Goal: Task Accomplishment & Management: Use online tool/utility

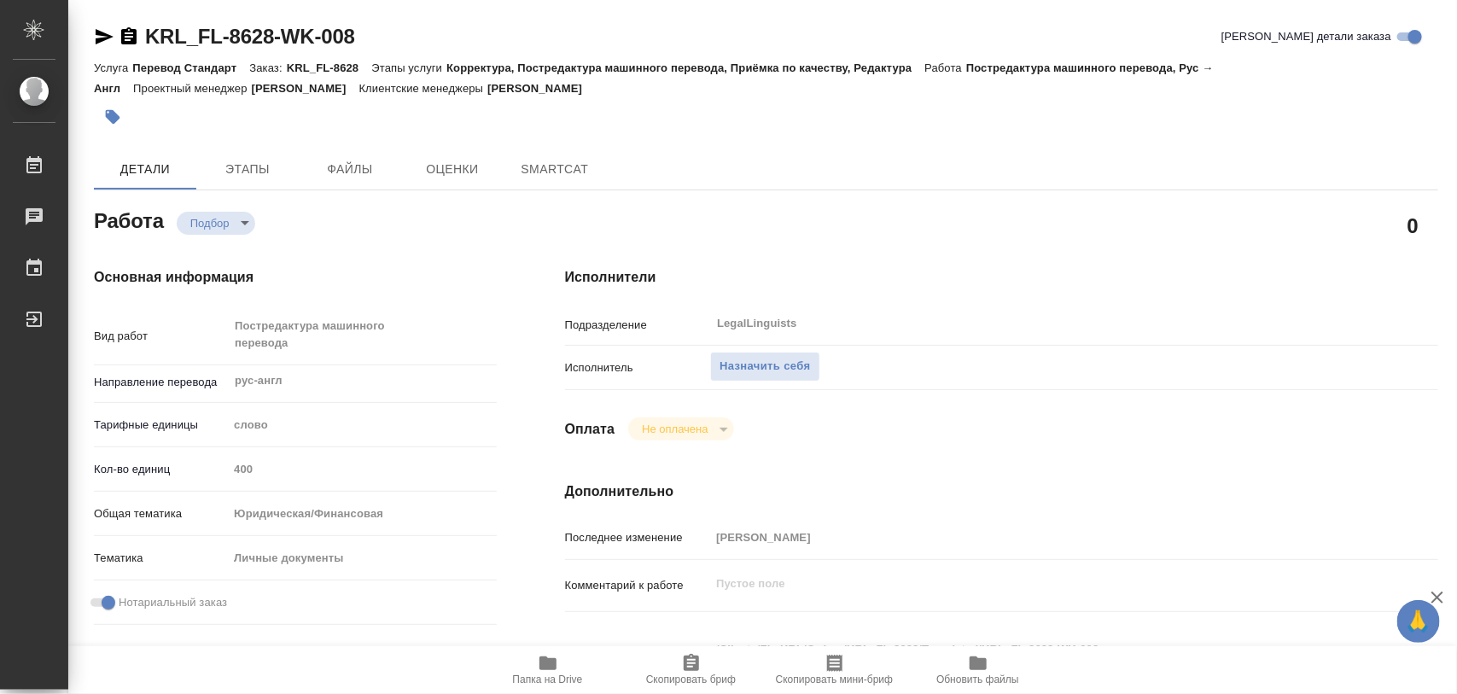
type textarea "x"
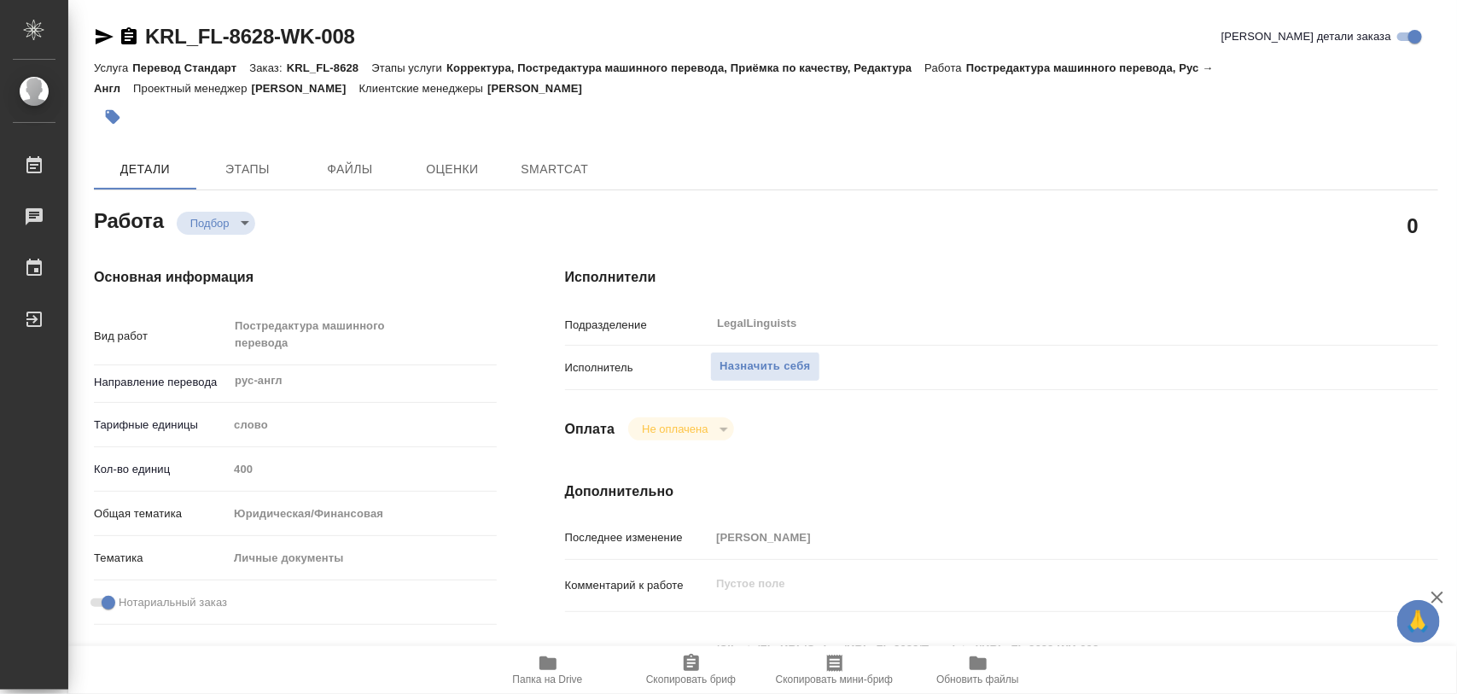
type textarea "x"
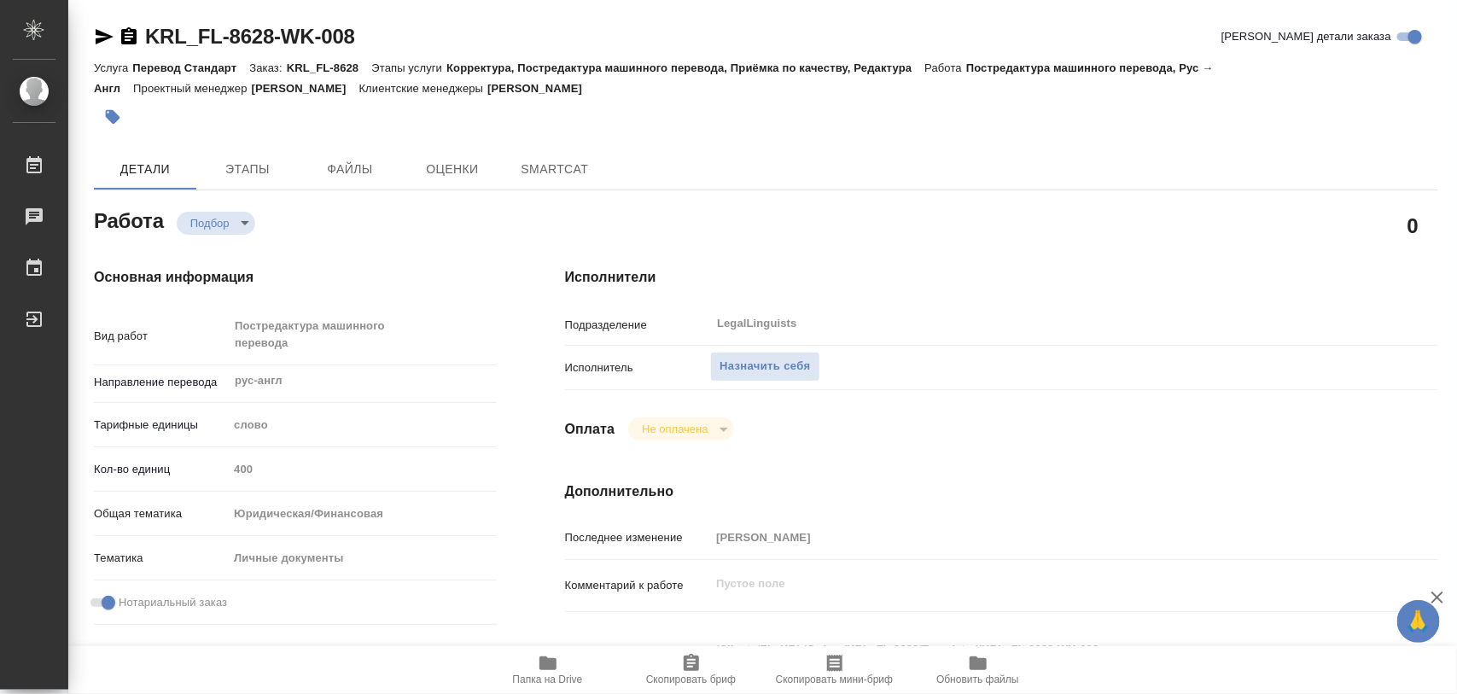
type textarea "x"
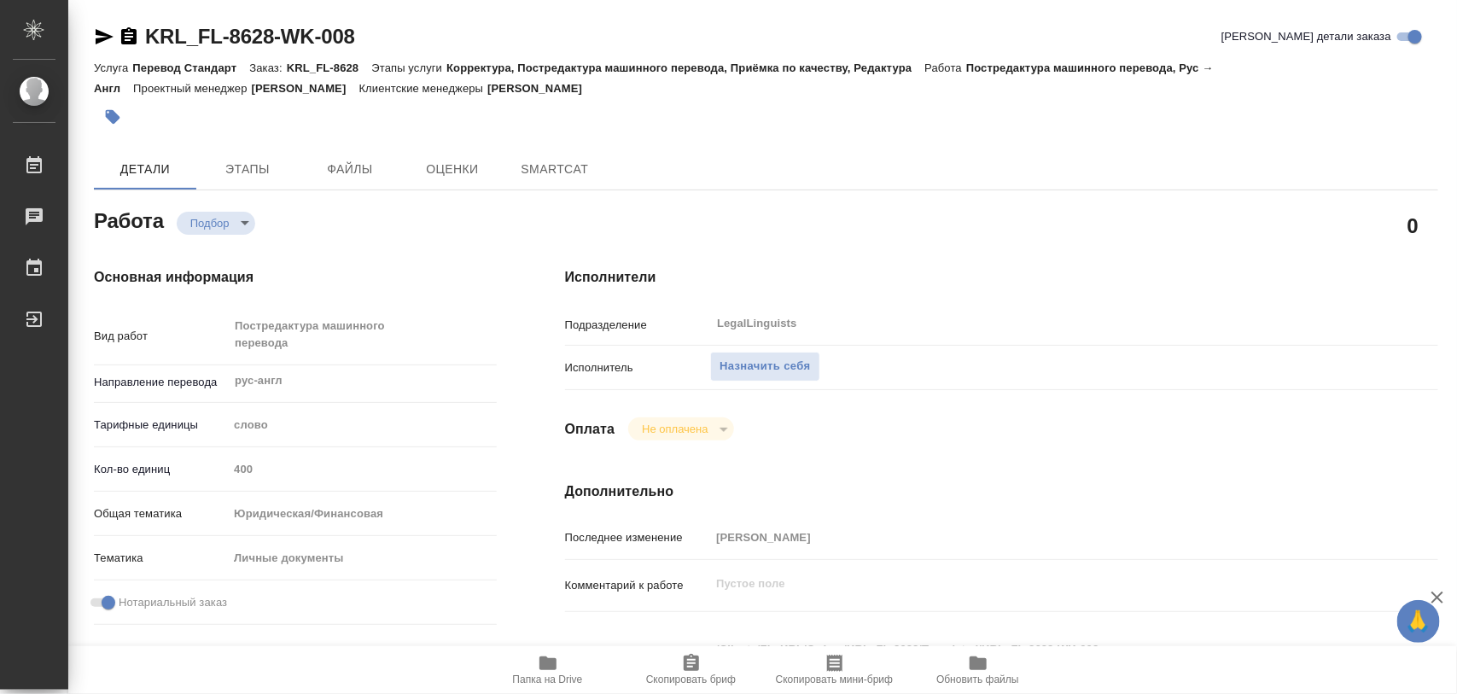
type textarea "x"
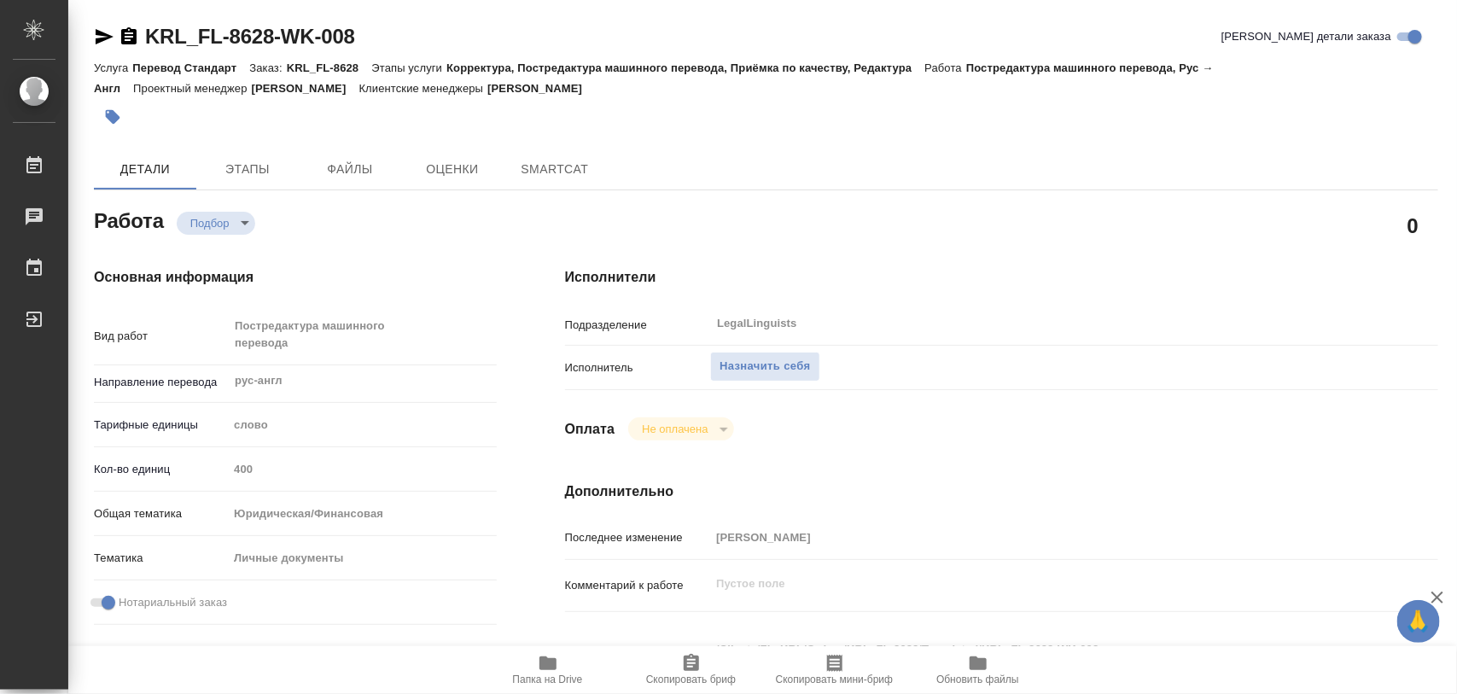
type textarea "x"
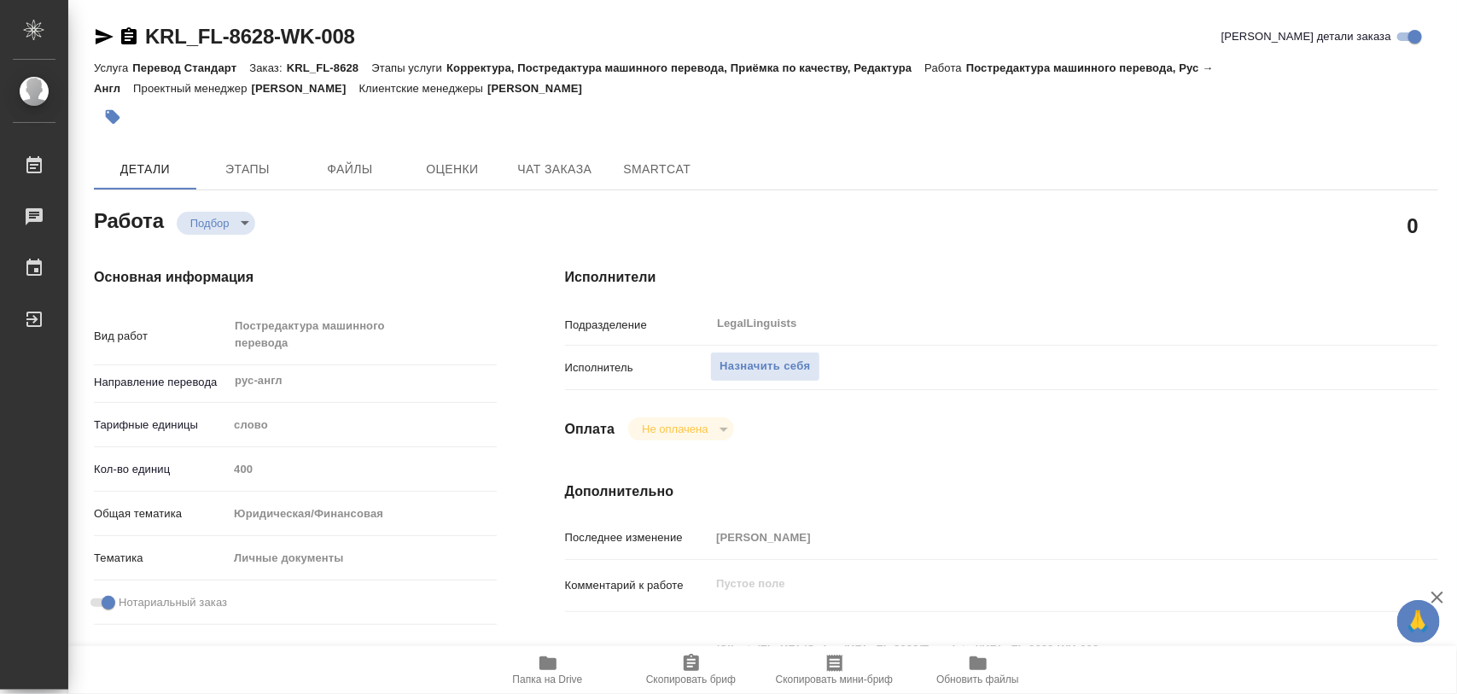
type textarea "x"
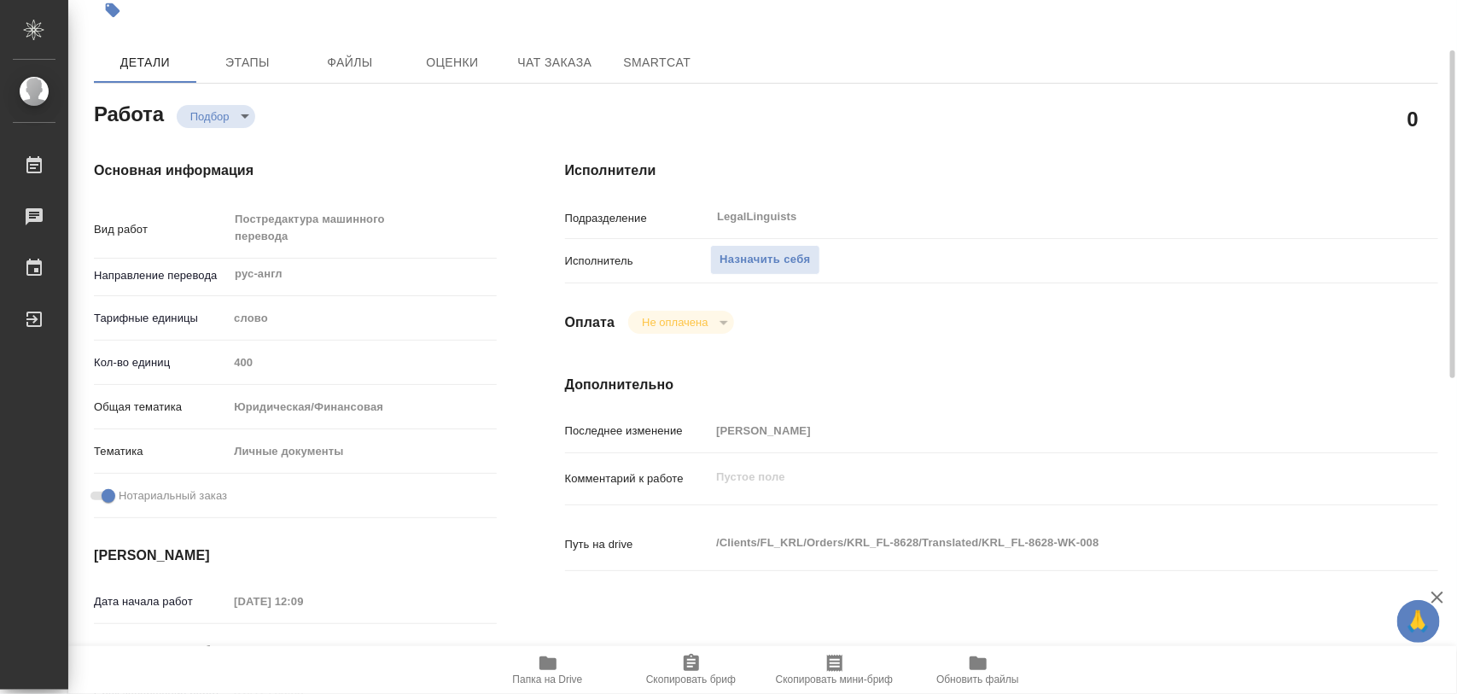
scroll to position [320, 0]
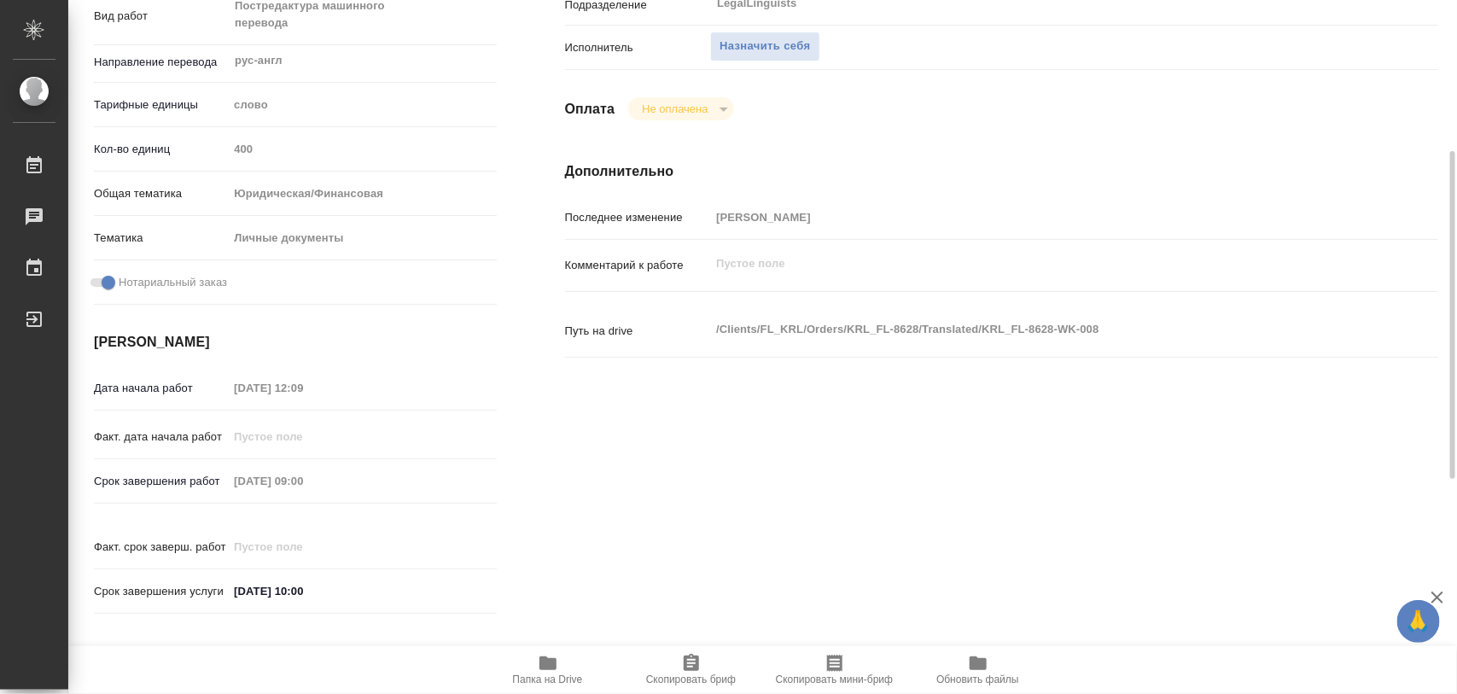
type textarea "x"
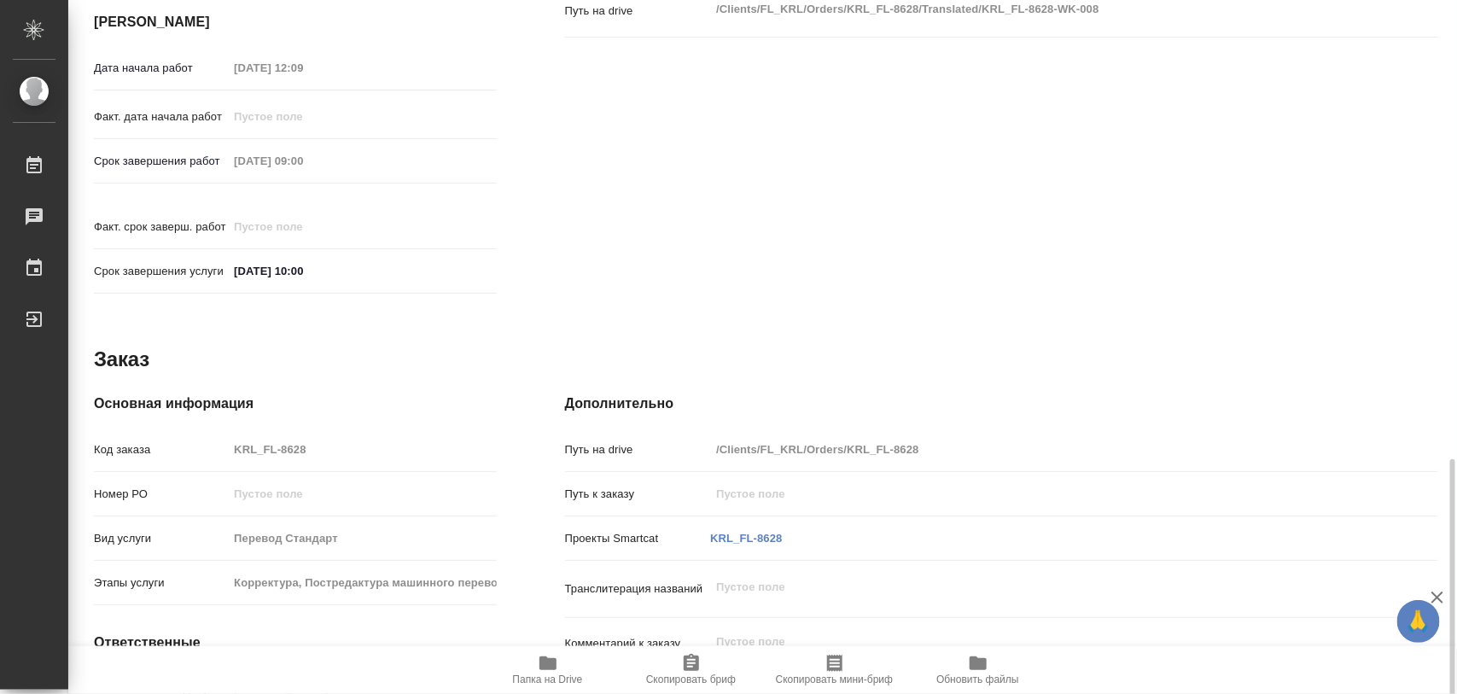
scroll to position [778, 0]
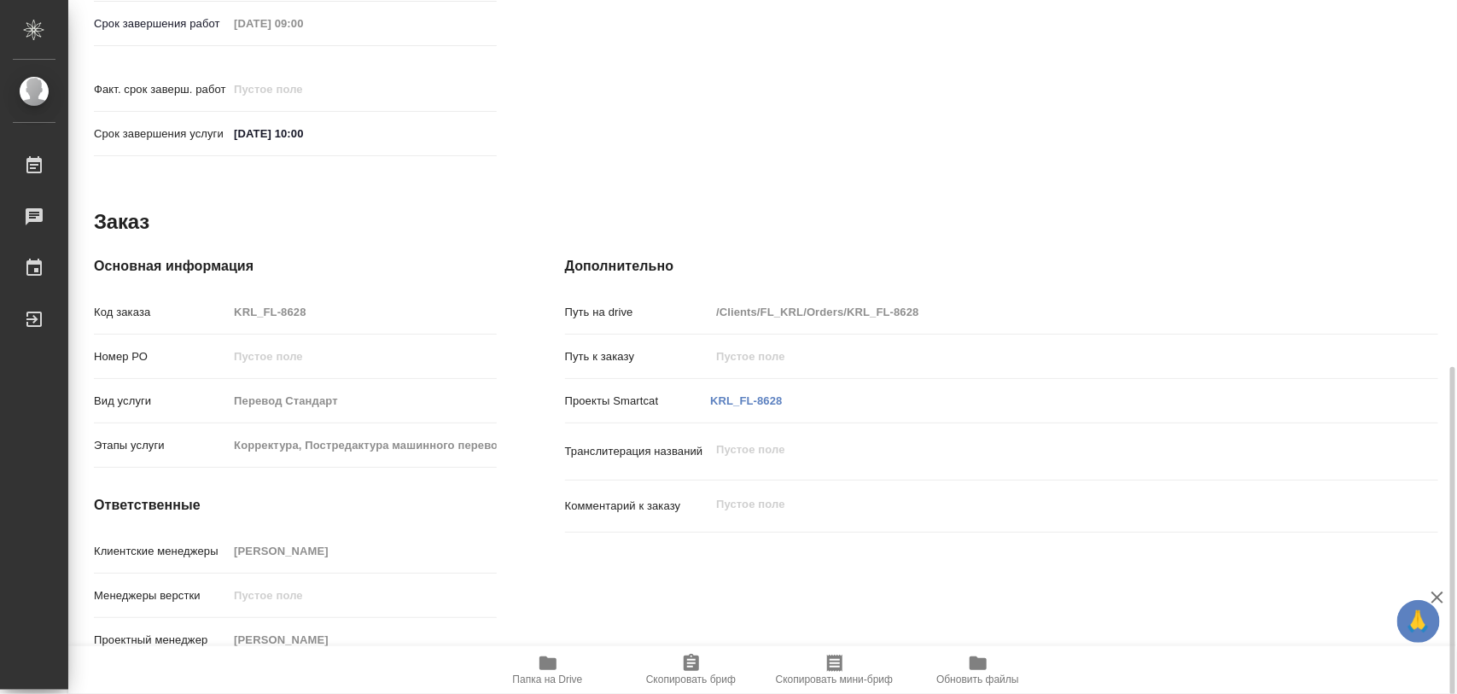
click at [551, 667] on icon "button" at bounding box center [548, 664] width 17 height 14
